Goal: Task Accomplishment & Management: Complete application form

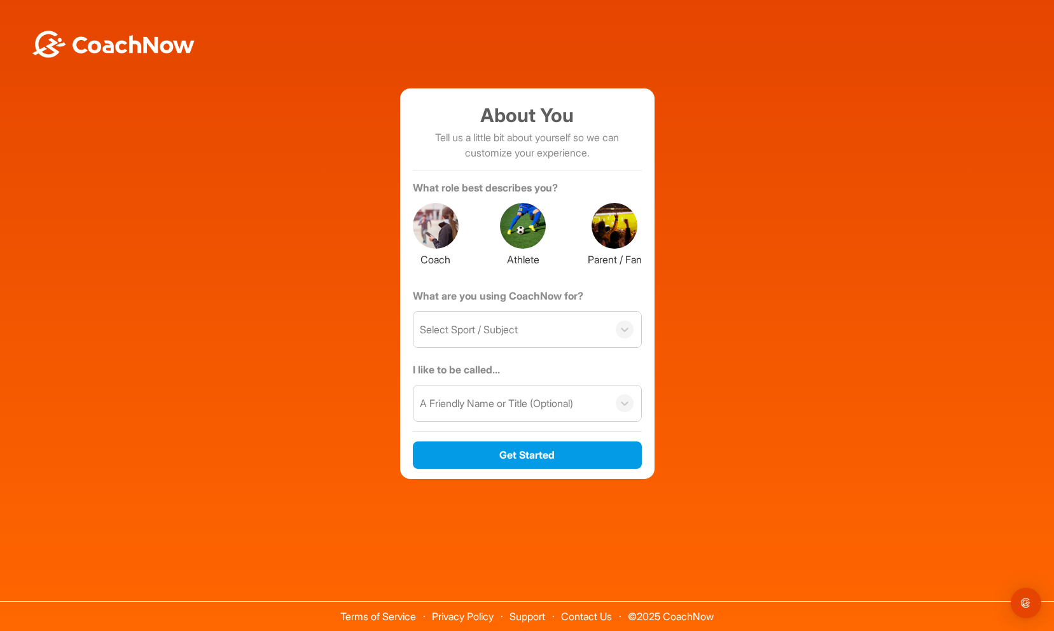
click at [439, 219] on div at bounding box center [436, 226] width 46 height 46
click at [479, 349] on div "What are you using CoachNow for? Select Sport / Subject" at bounding box center [527, 325] width 229 height 74
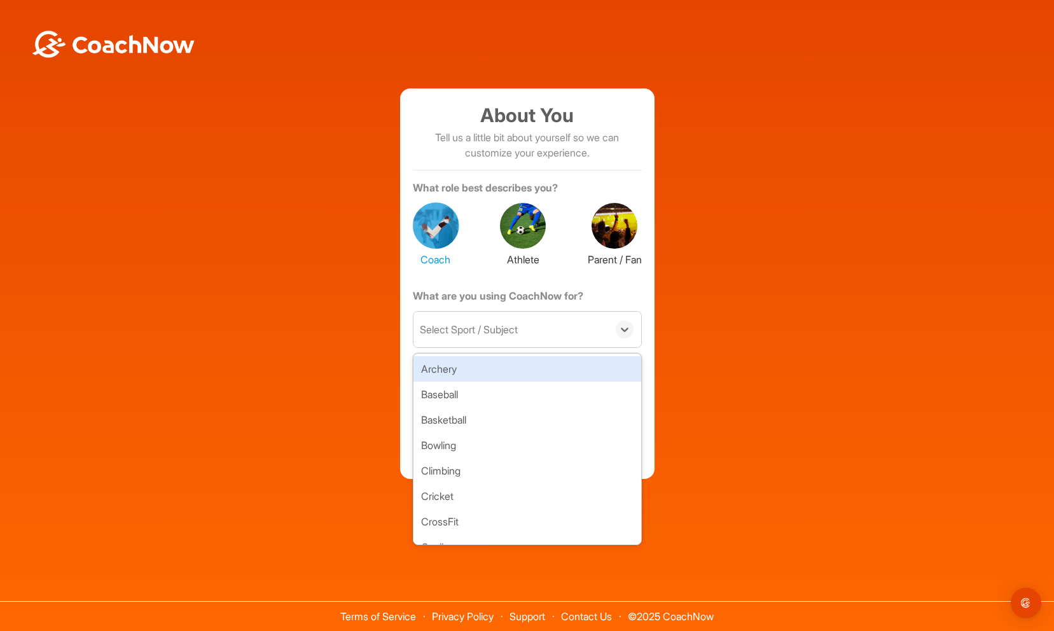
click at [480, 336] on div "Select Sport / Subject" at bounding box center [469, 329] width 98 height 15
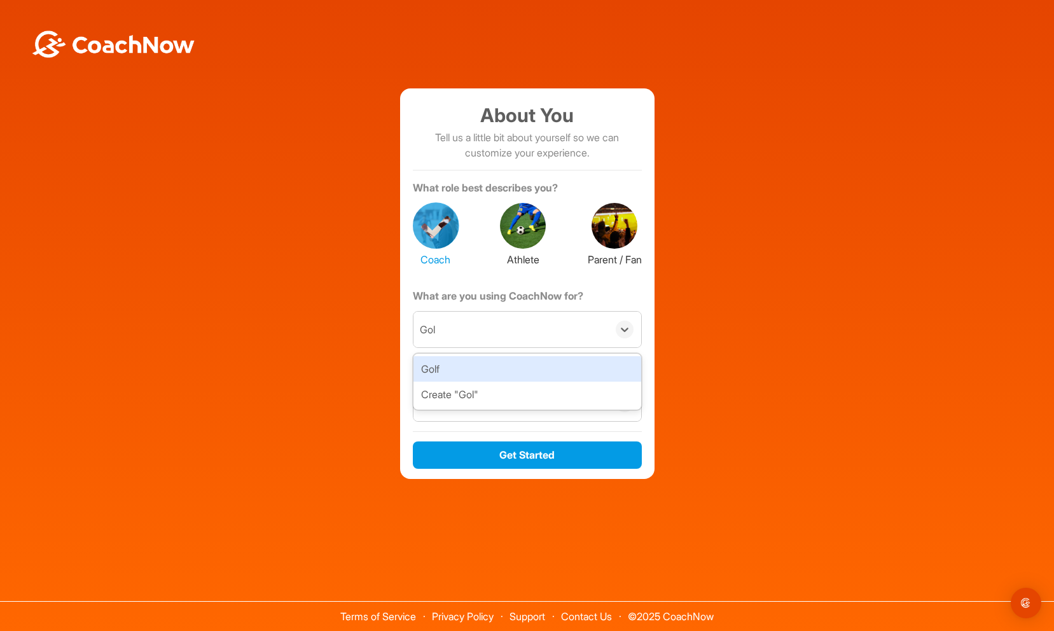
type input "Golf"
click at [460, 364] on div "Golf" at bounding box center [528, 368] width 228 height 25
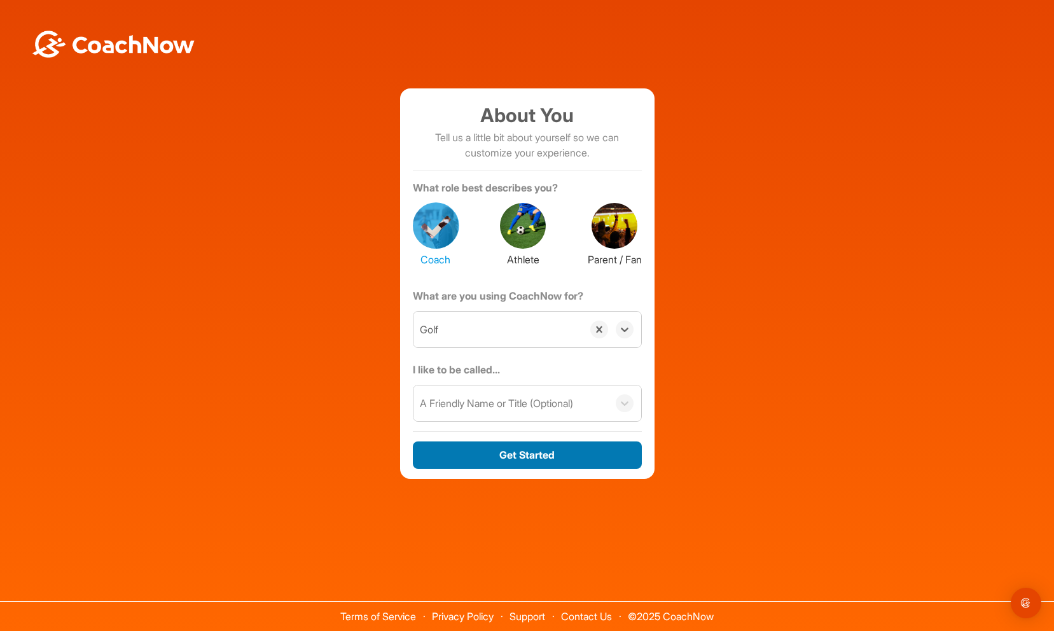
click at [519, 448] on button "Get Started" at bounding box center [527, 455] width 229 height 27
